Goal: Check status: Check status

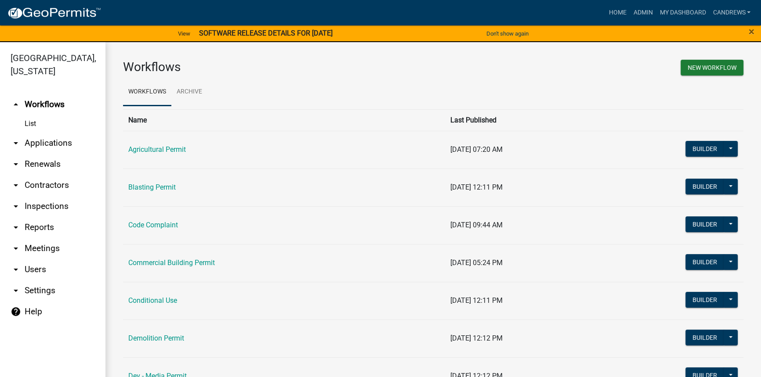
scroll to position [399, 0]
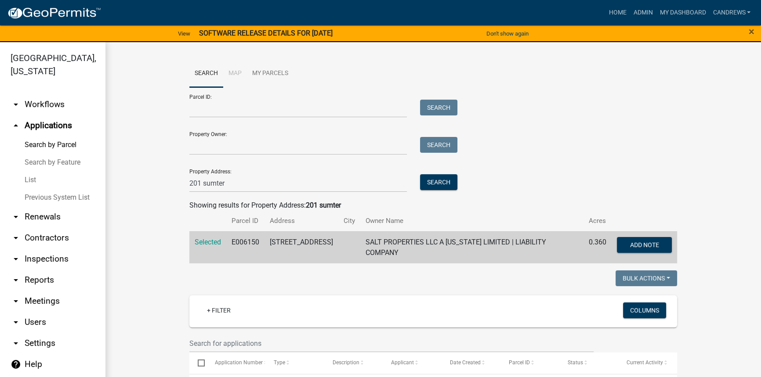
scroll to position [559, 0]
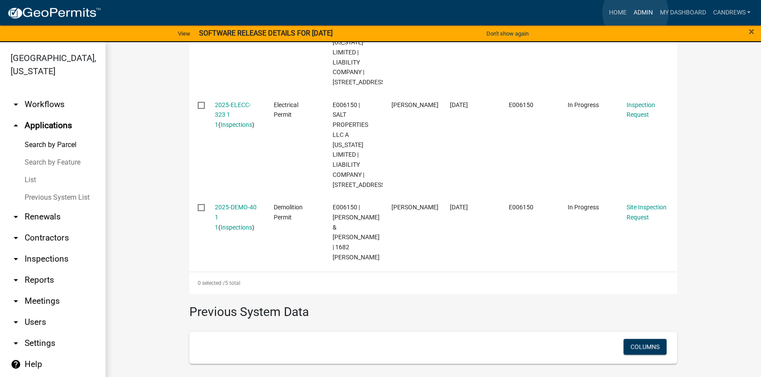
click at [635, 13] on link "Admin" at bounding box center [643, 12] width 26 height 17
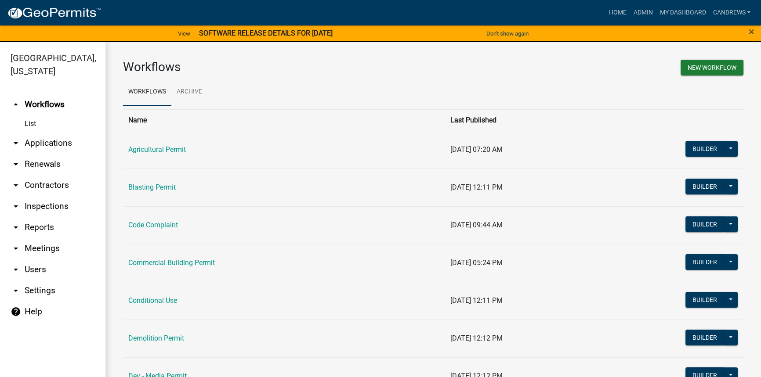
drag, startPoint x: 70, startPoint y: 140, endPoint x: 76, endPoint y: 141, distance: 5.3
click at [70, 140] on link "arrow_drop_down Applications" at bounding box center [52, 143] width 105 height 21
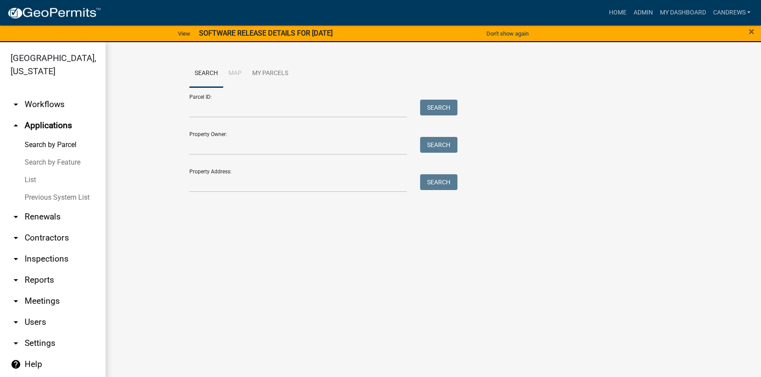
click at [40, 181] on link "List" at bounding box center [52, 180] width 105 height 18
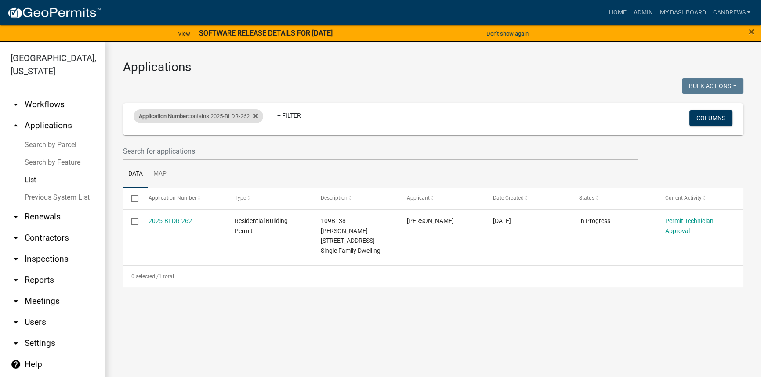
click at [232, 117] on div "Application Number contains 2025-BLDR-262" at bounding box center [199, 116] width 130 height 14
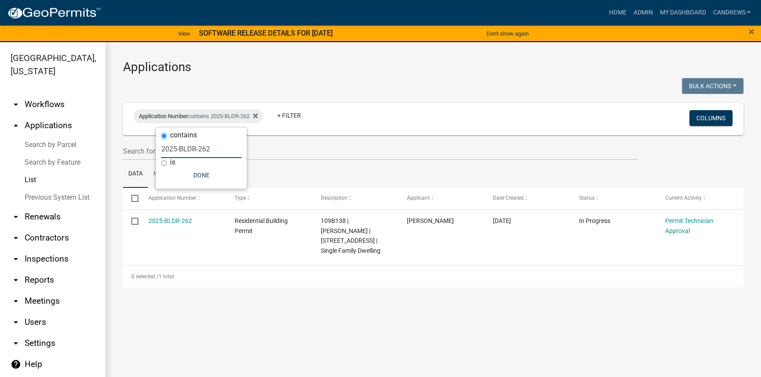
drag, startPoint x: 210, startPoint y: 149, endPoint x: 199, endPoint y: 149, distance: 10.5
click at [199, 149] on input "2025-BLDR-262" at bounding box center [201, 149] width 80 height 18
type input "2025-BLDR-192"
